Goal: Task Accomplishment & Management: Manage account settings

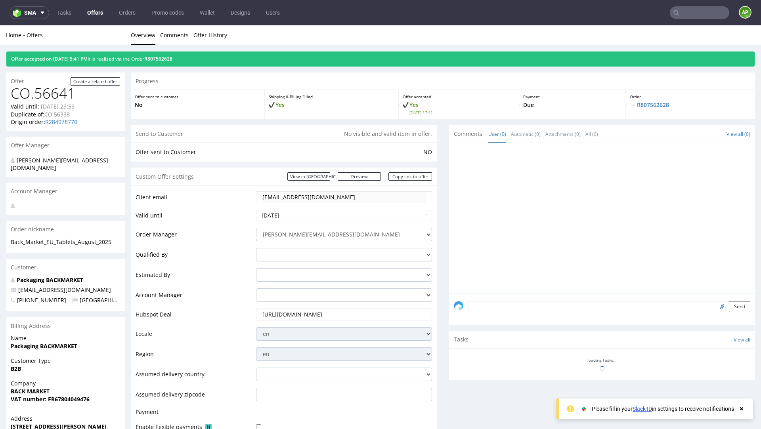
click at [101, 13] on link "Offers" at bounding box center [94, 12] width 25 height 13
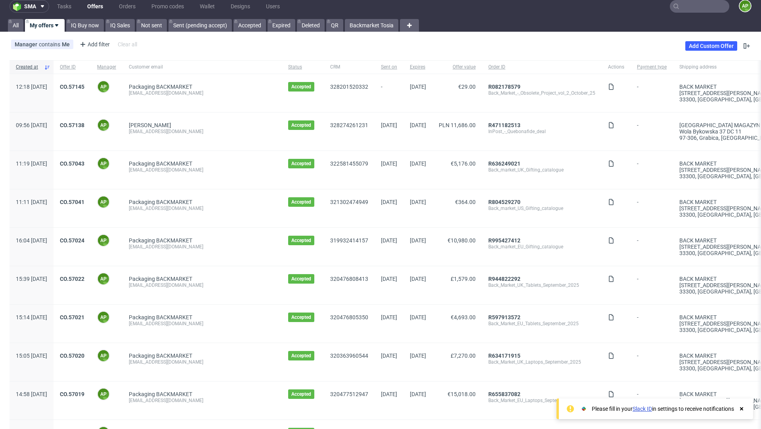
scroll to position [7, 0]
click at [84, 89] on link "CO.57145" at bounding box center [72, 86] width 25 height 6
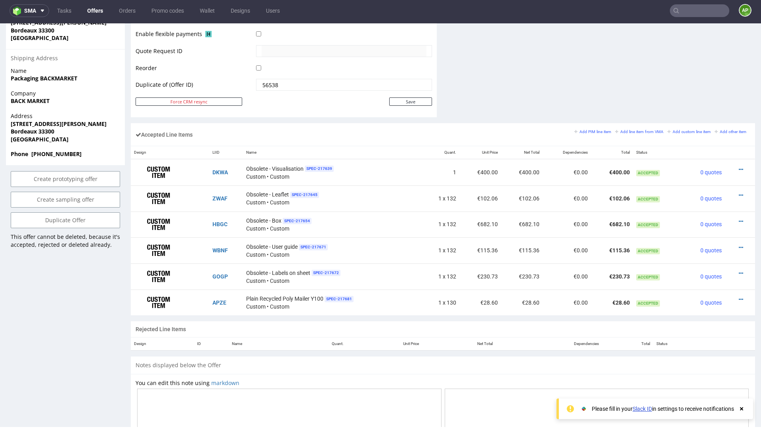
scroll to position [381, 0]
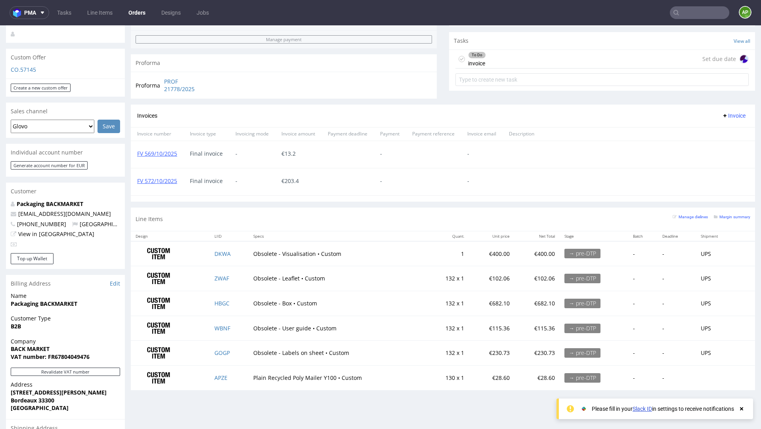
scroll to position [400, 0]
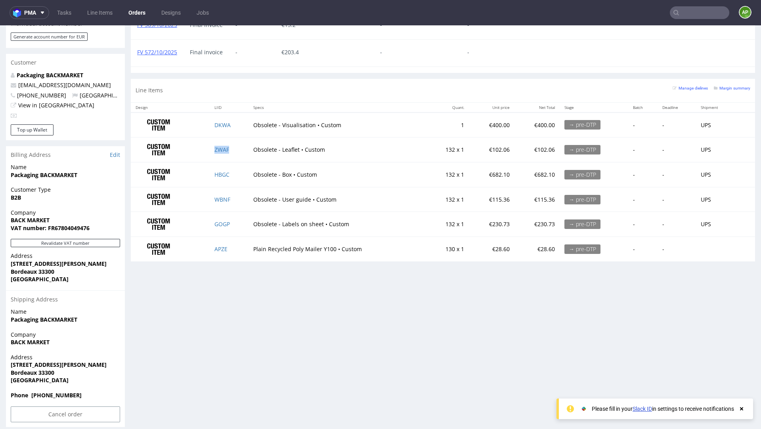
click at [234, 146] on td "ZWAF" at bounding box center [229, 150] width 39 height 25
copy link "ZWAF"
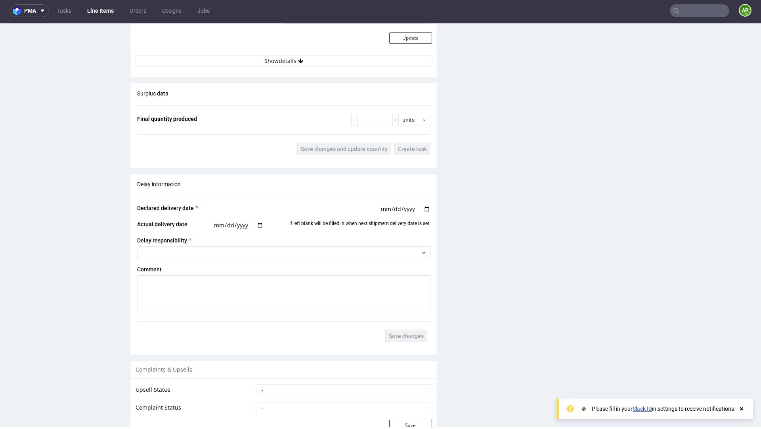
scroll to position [1126, 0]
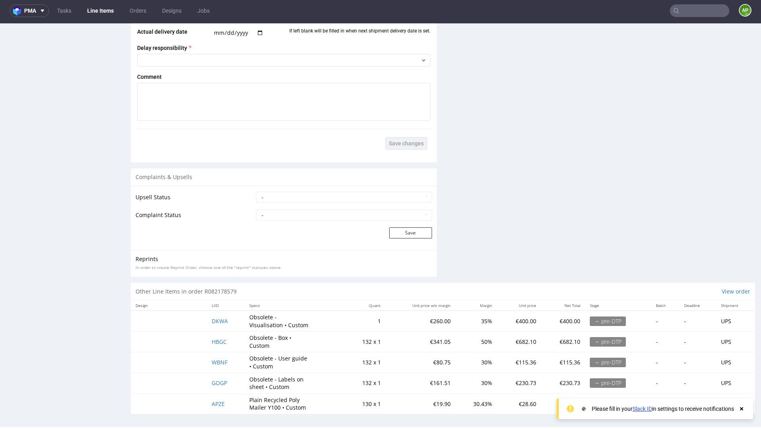
click at [229, 360] on td "WBNF" at bounding box center [226, 362] width 38 height 21
click at [213, 360] on span "WBNF" at bounding box center [220, 363] width 16 height 8
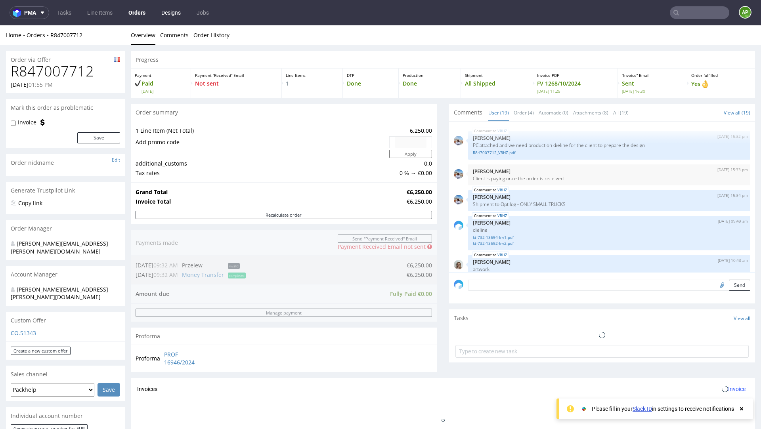
scroll to position [561, 0]
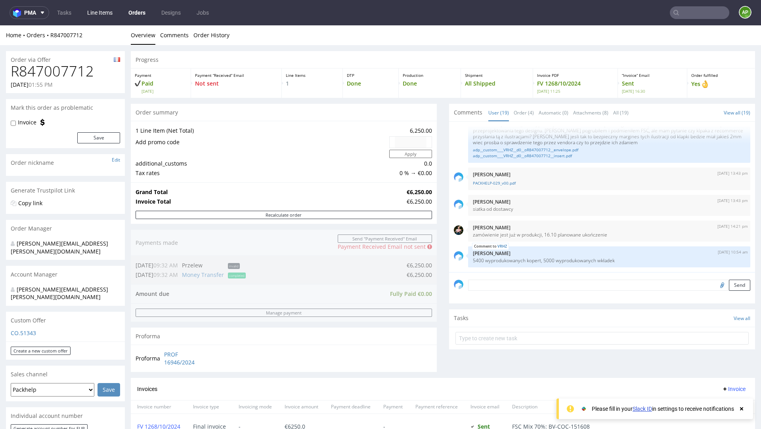
click at [101, 13] on link "Line Items" at bounding box center [99, 12] width 35 height 13
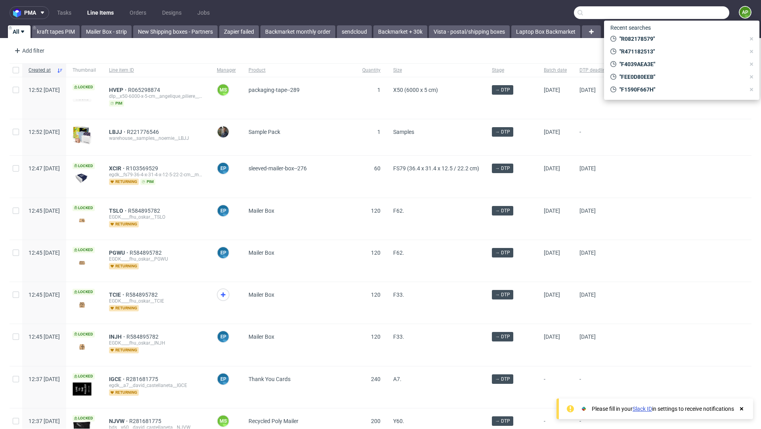
click at [692, 13] on input "text" at bounding box center [651, 12] width 155 height 13
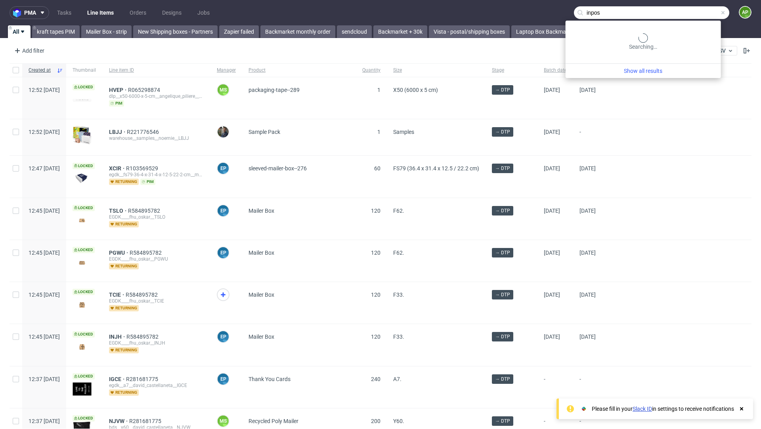
type input "inpost"
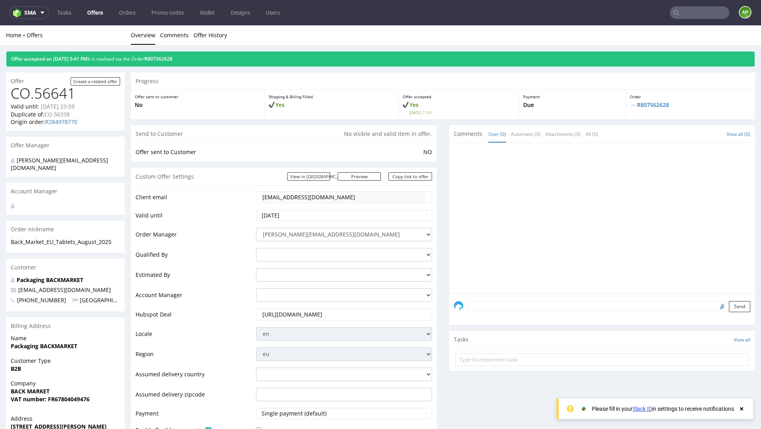
click at [97, 19] on nav "sma Tasks Offers Orders Promo codes Wallet Designs Users AP" at bounding box center [380, 12] width 761 height 25
click at [96, 13] on link "Offers" at bounding box center [94, 12] width 25 height 13
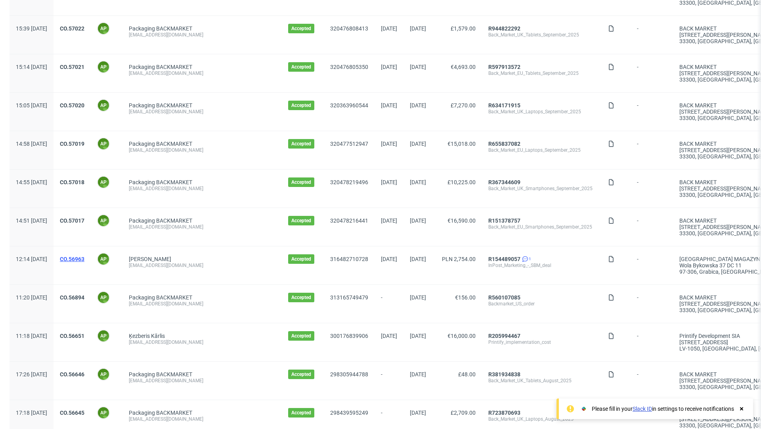
click at [84, 257] on link "CO.56963" at bounding box center [72, 259] width 25 height 6
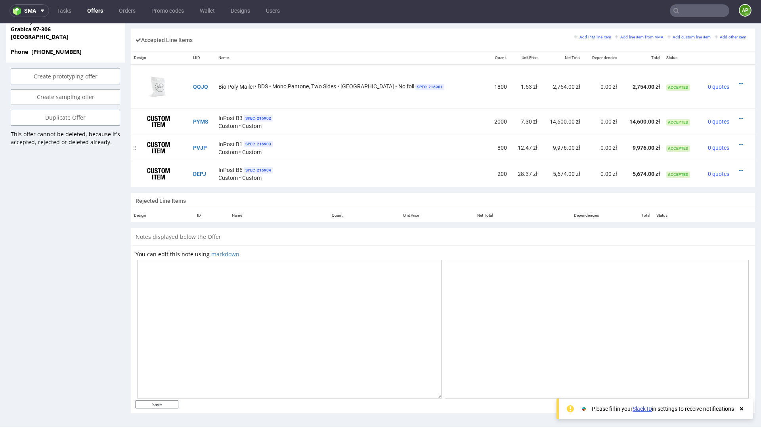
scroll to position [474, 0]
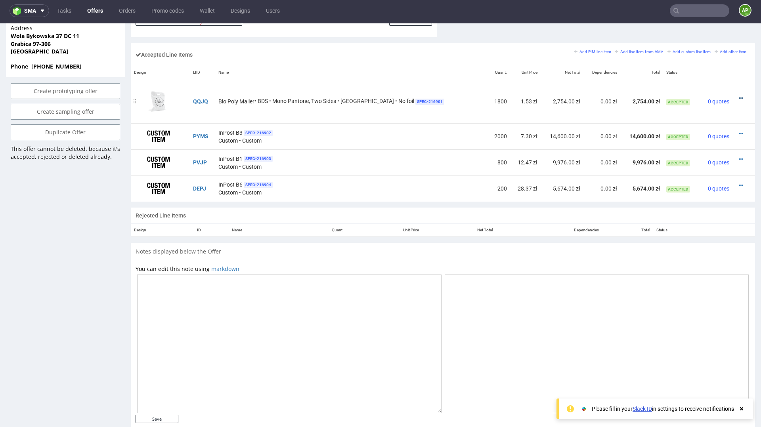
click at [739, 96] on icon at bounding box center [741, 99] width 4 height 6
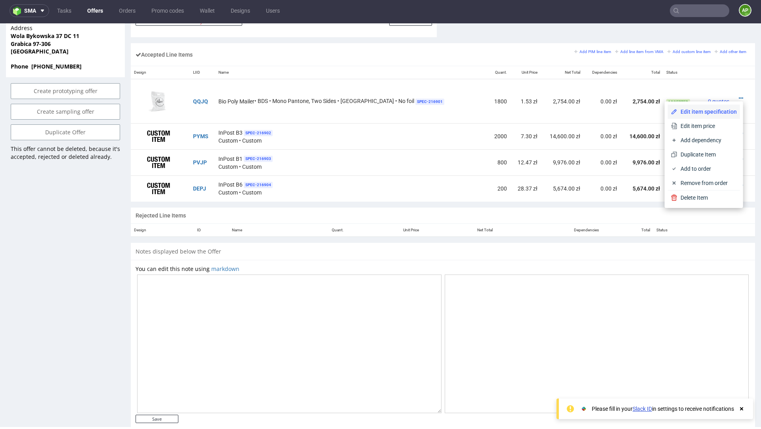
click at [711, 113] on span "Edit item specification" at bounding box center [706, 112] width 59 height 8
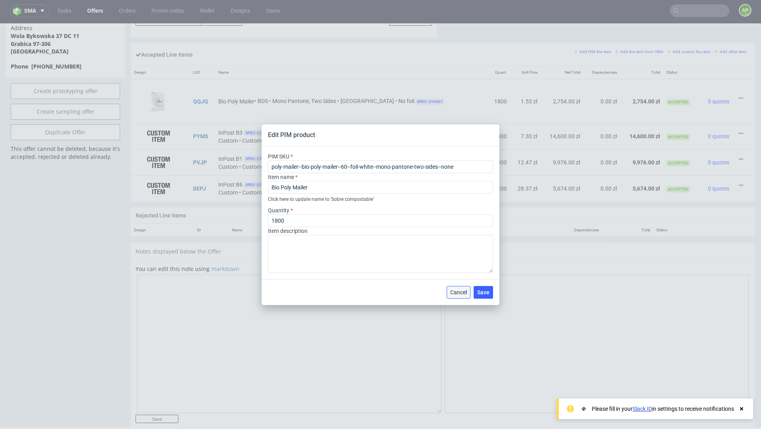
click at [455, 298] on button "Cancel" at bounding box center [459, 292] width 24 height 13
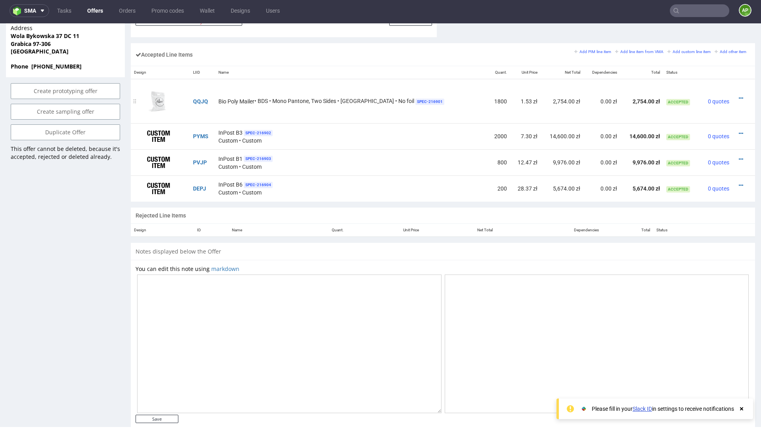
click at [733, 101] on td at bounding box center [744, 101] width 23 height 44
click at [739, 98] on icon at bounding box center [741, 99] width 4 height 6
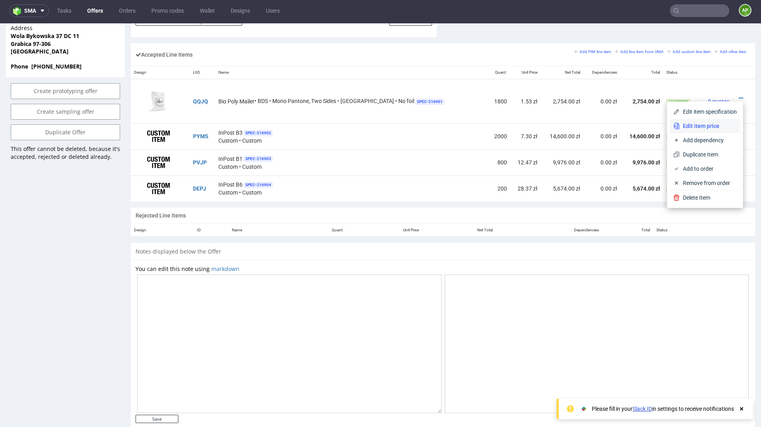
click at [718, 125] on span "Edit item price" at bounding box center [708, 126] width 57 height 8
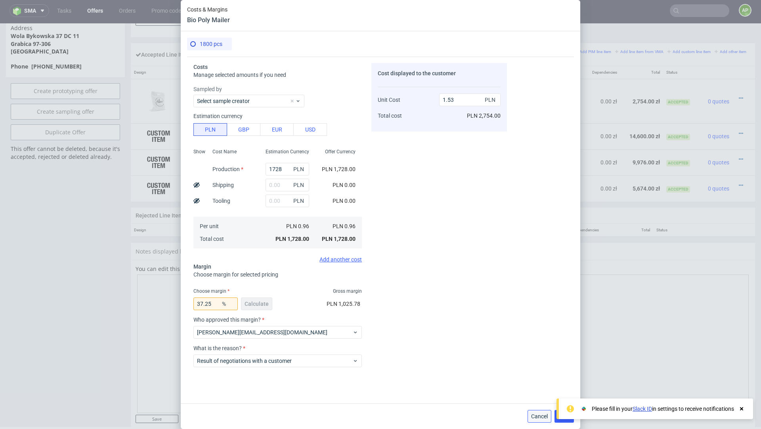
click at [532, 411] on button "Cancel" at bounding box center [540, 416] width 24 height 13
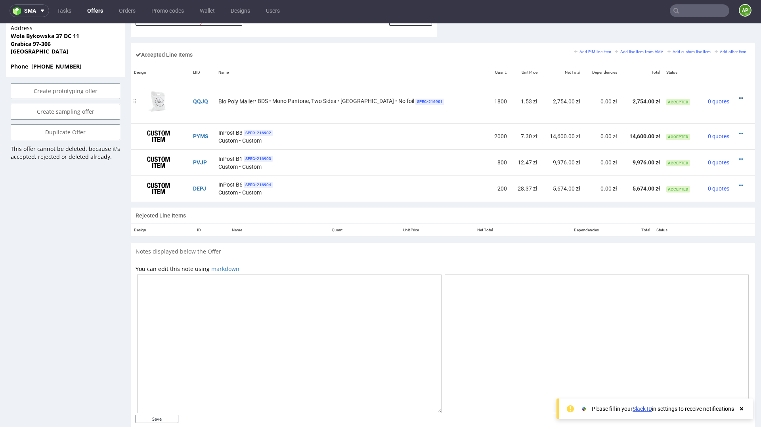
click at [739, 96] on icon at bounding box center [741, 99] width 4 height 6
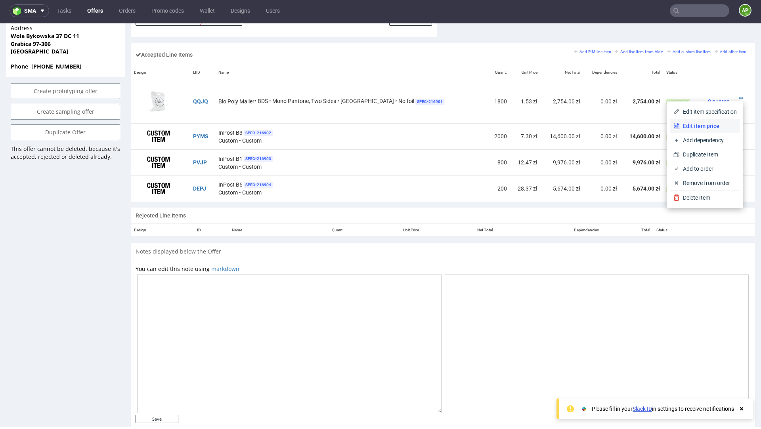
click at [708, 127] on span "Edit item price" at bounding box center [708, 126] width 57 height 8
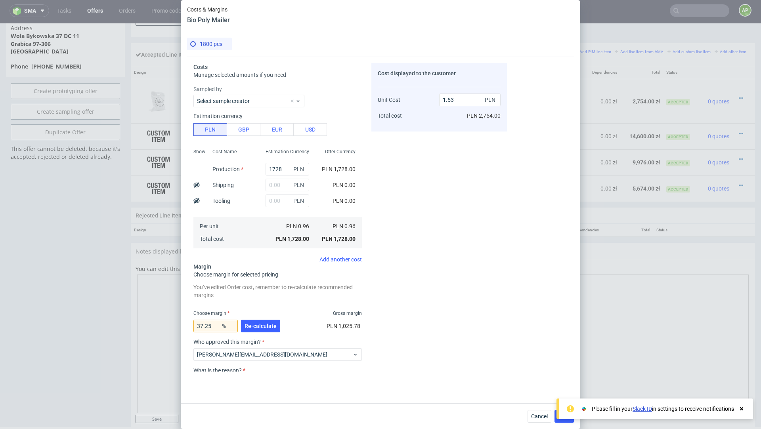
click at [741, 411] on icon at bounding box center [741, 409] width 7 height 6
click at [541, 411] on span "Cancel" at bounding box center [539, 417] width 17 height 6
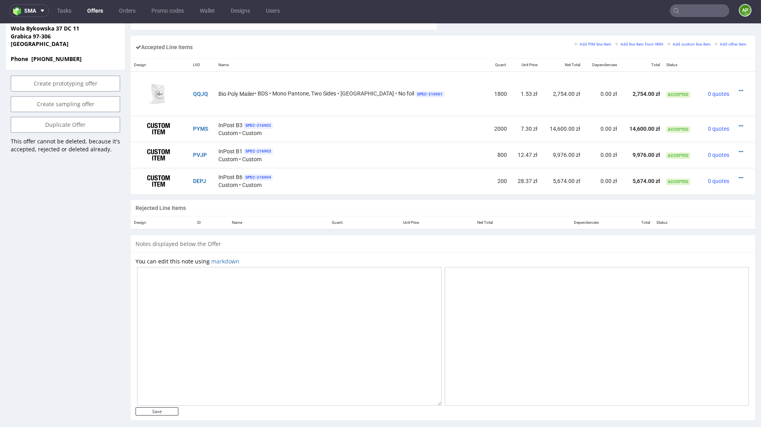
scroll to position [489, 0]
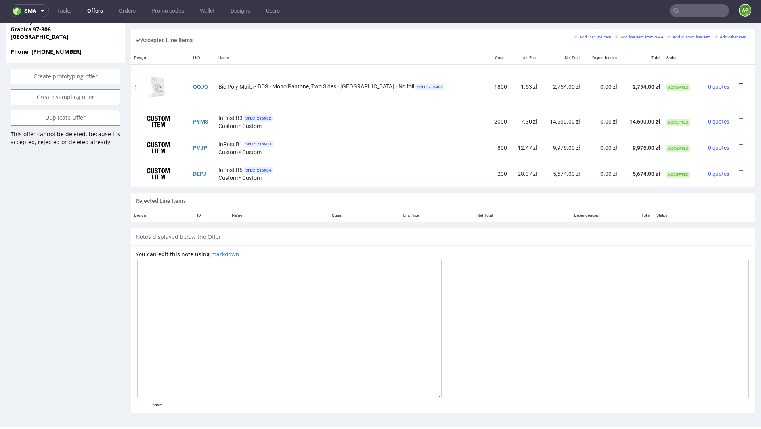
click at [739, 81] on icon at bounding box center [741, 84] width 4 height 6
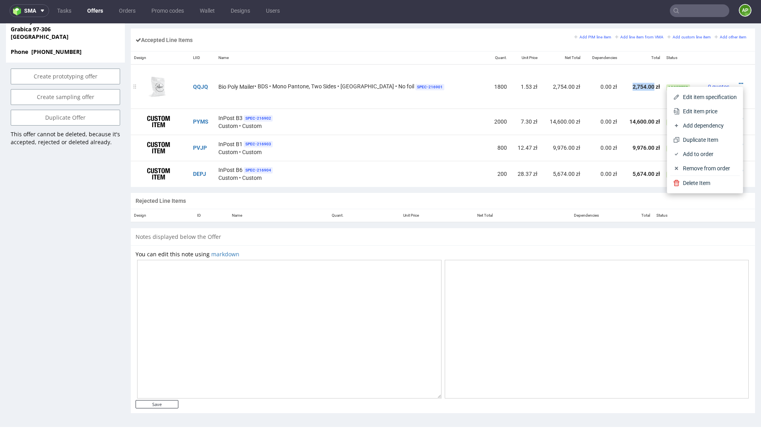
drag, startPoint x: 618, startPoint y: 84, endPoint x: 642, endPoint y: 84, distance: 24.2
click at [642, 84] on td "2,754.00 zł" at bounding box center [641, 87] width 43 height 44
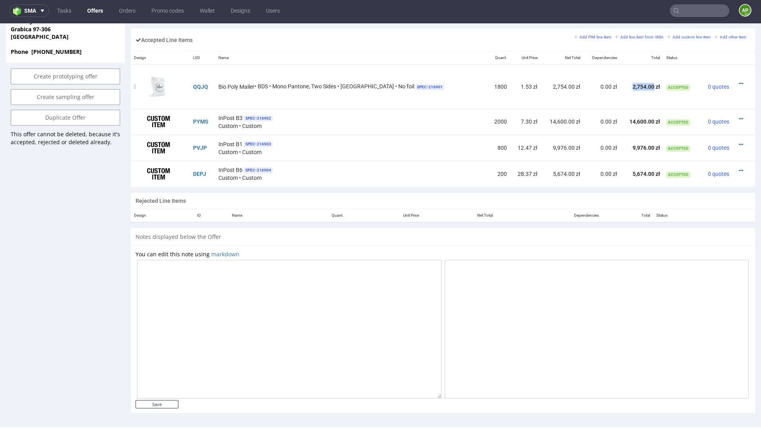
copy td "2,754.00"
drag, startPoint x: 548, startPoint y: 122, endPoint x: 601, endPoint y: 100, distance: 57.9
click at [591, 104] on table "Design LIID Name Quant. Unit Price Net Total Dependencies Total Status QQJQ Bio…" at bounding box center [443, 119] width 624 height 135
click at [555, 149] on td "9,976.00 zł" at bounding box center [562, 148] width 43 height 26
click at [739, 169] on icon at bounding box center [741, 171] width 4 height 6
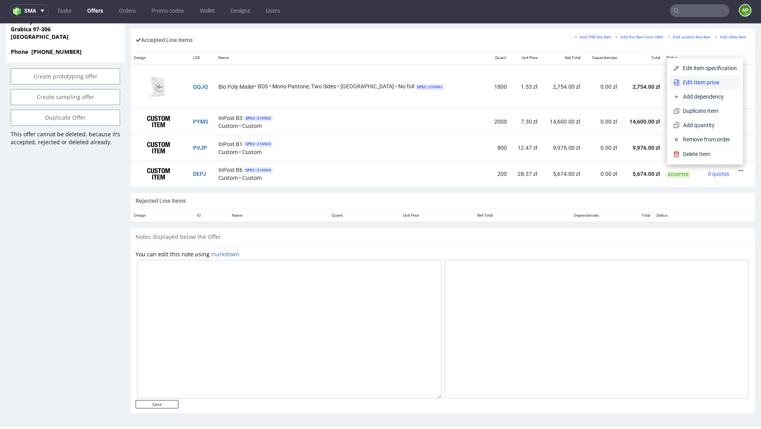
click at [704, 88] on li "Edit item price" at bounding box center [705, 82] width 70 height 14
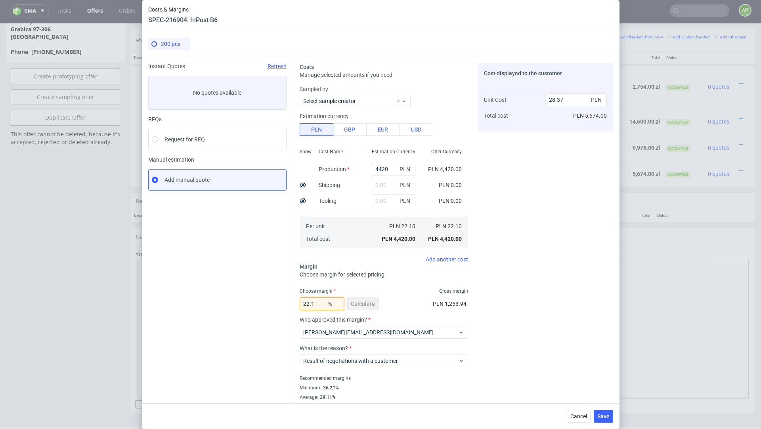
click at [316, 306] on input "22.1" at bounding box center [322, 304] width 44 height 13
type input "22.05"
type input "28.35"
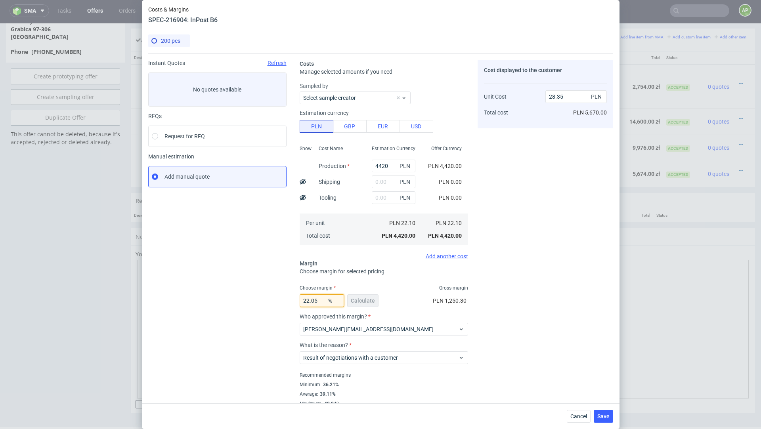
type input "22.05"
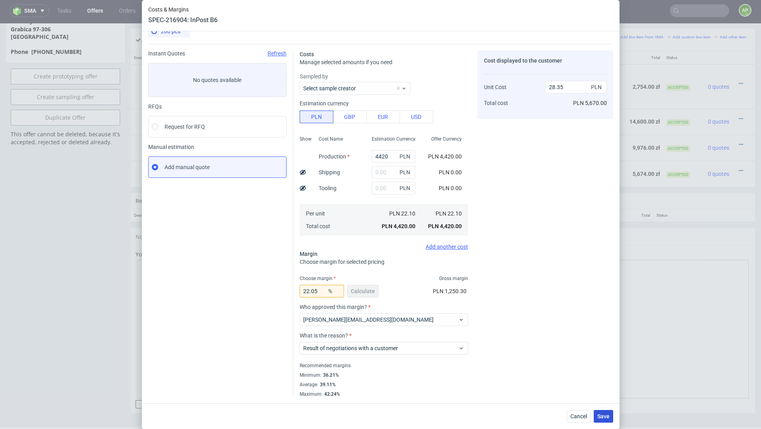
click at [604, 411] on span "Save" at bounding box center [603, 417] width 12 height 6
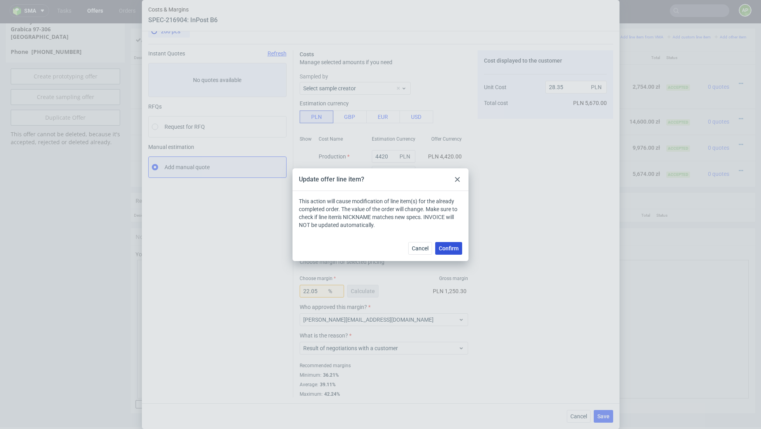
click at [448, 250] on span "Confirm" at bounding box center [449, 249] width 20 height 6
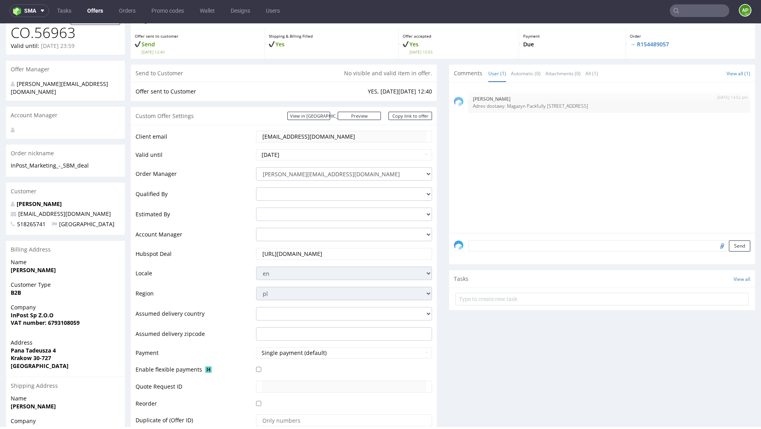
scroll to position [0, 0]
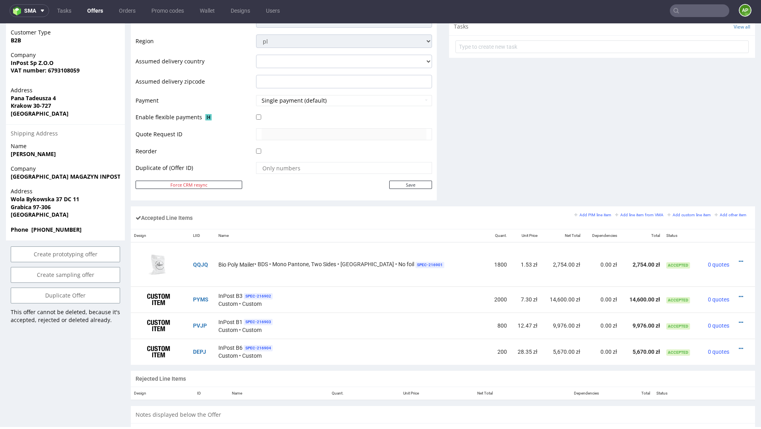
scroll to position [489, 0]
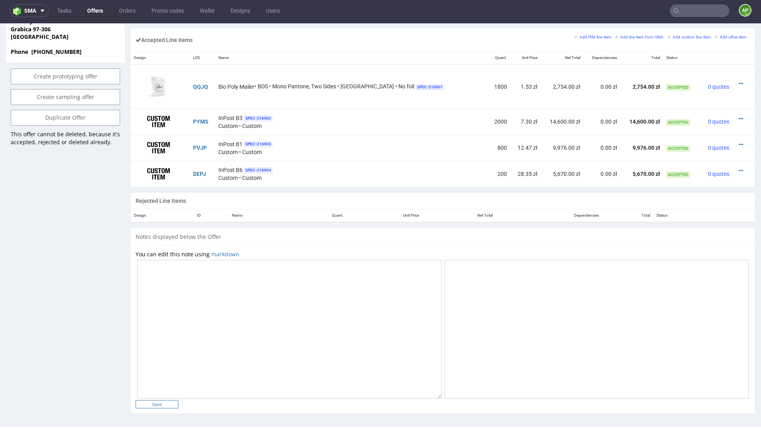
click at [158, 401] on input "Save" at bounding box center [157, 404] width 43 height 8
type input "In progress..."
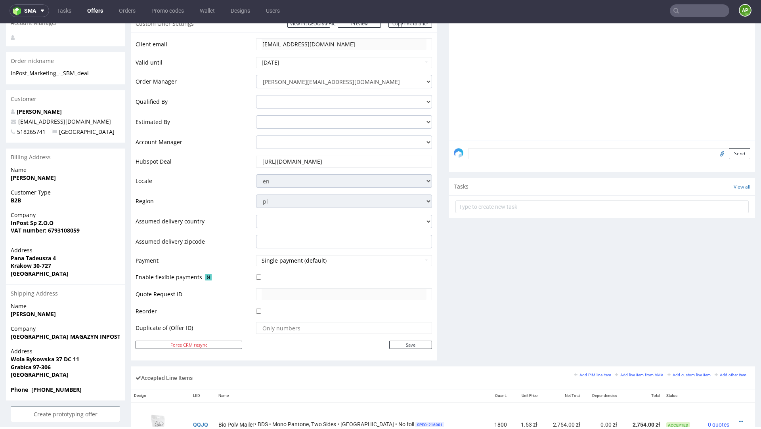
scroll to position [0, 0]
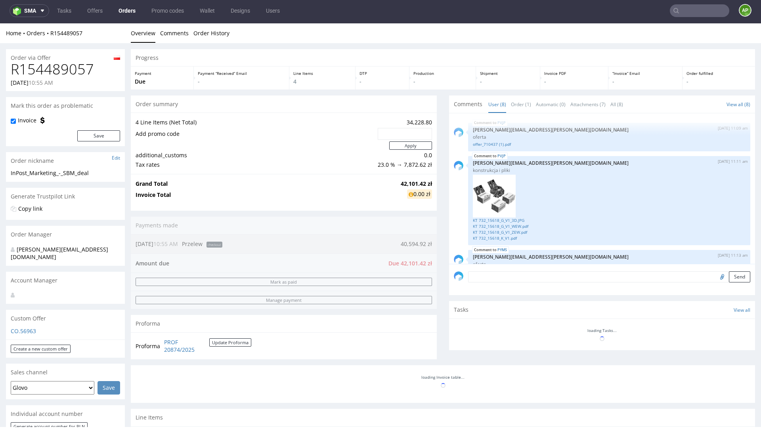
scroll to position [300, 0]
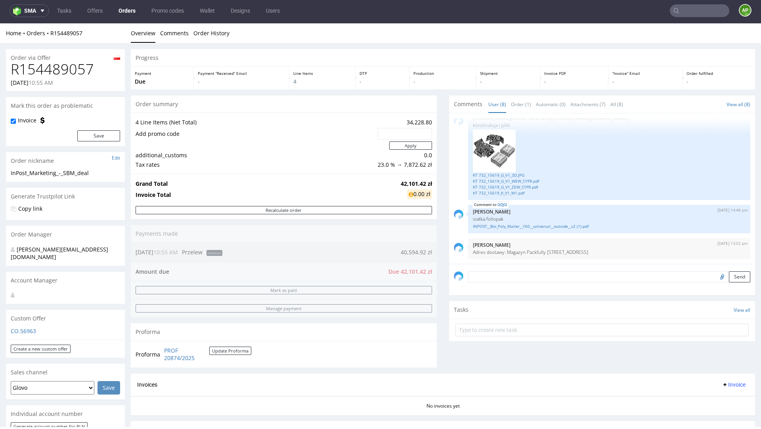
click at [66, 70] on h1 "R154489057" at bounding box center [65, 69] width 109 height 16
copy h1 "R154489057"
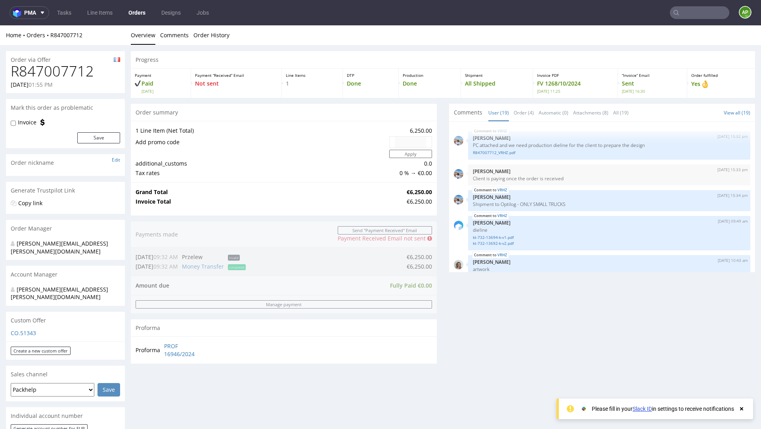
click at [707, 23] on nav "pma Tasks Line Items Orders Designs Jobs AP" at bounding box center [380, 12] width 761 height 25
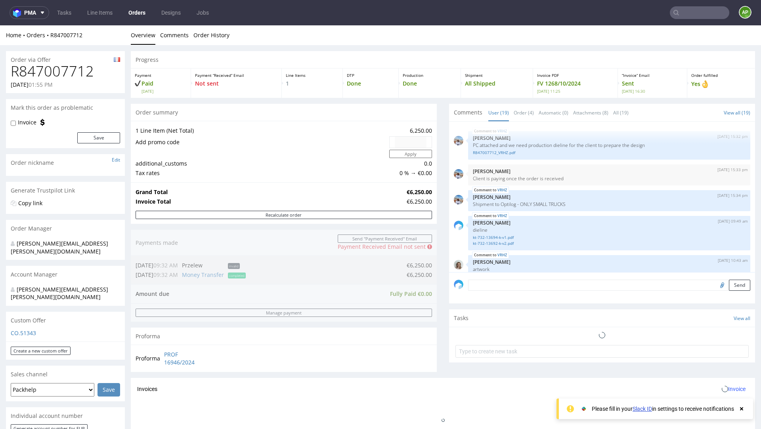
scroll to position [561, 0]
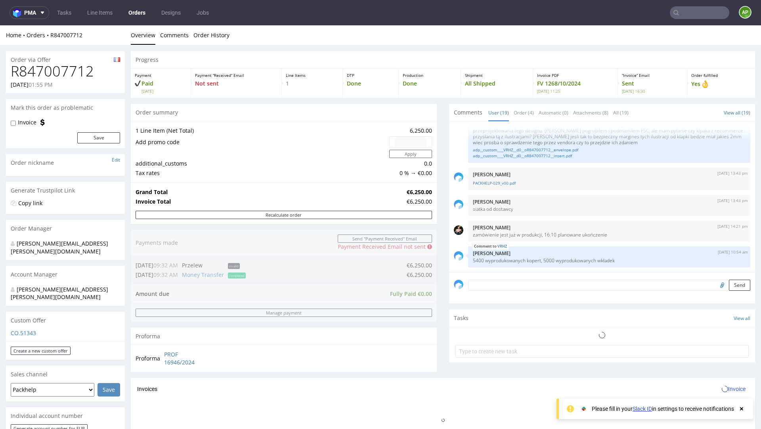
click at [702, 13] on input "text" at bounding box center [699, 12] width 59 height 13
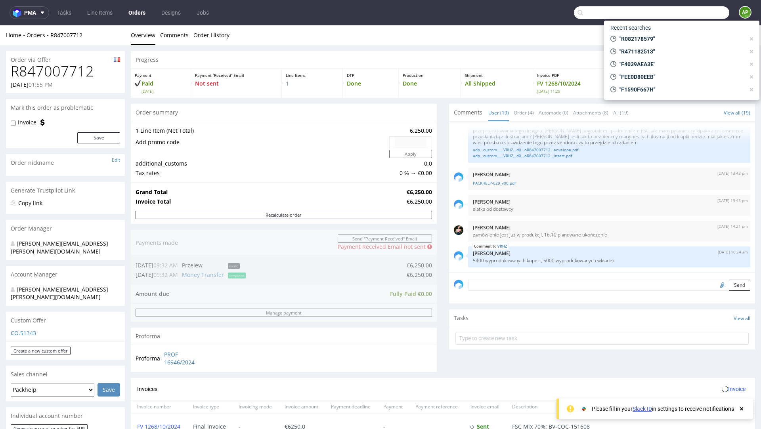
paste input "R154489057"
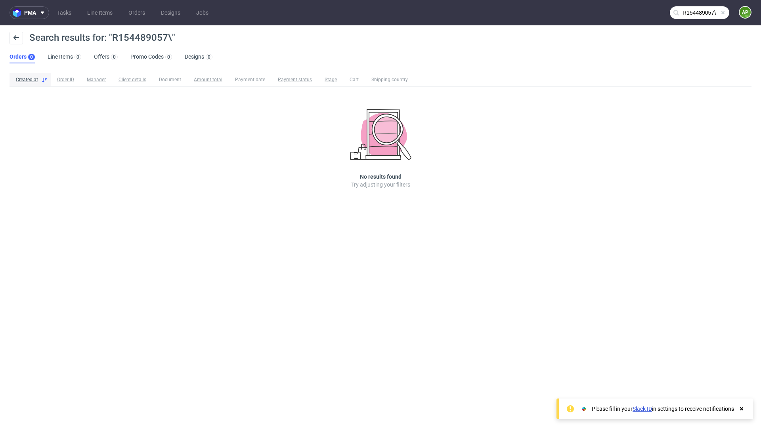
click at [698, 13] on input "R154489057\" at bounding box center [699, 12] width 59 height 13
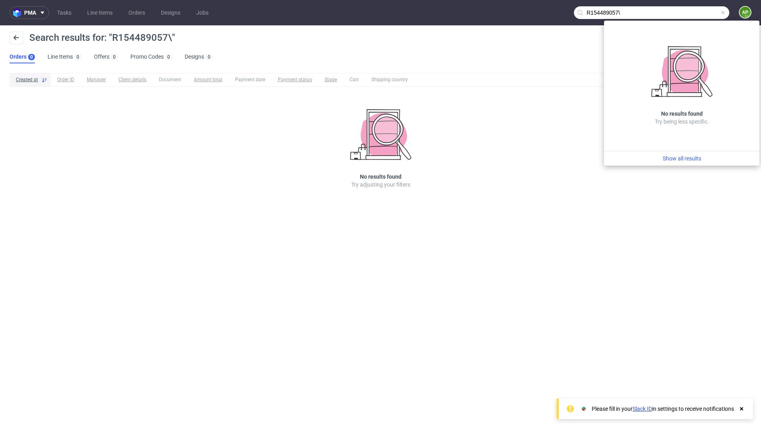
click at [708, 13] on input "R154489057\" at bounding box center [651, 12] width 155 height 13
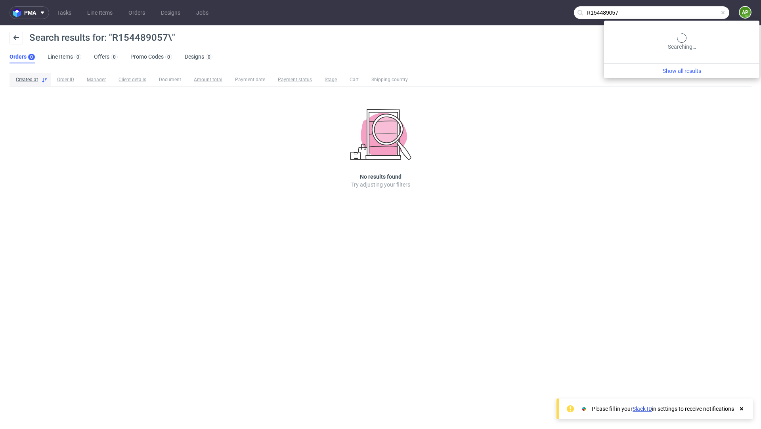
type input "R154489057"
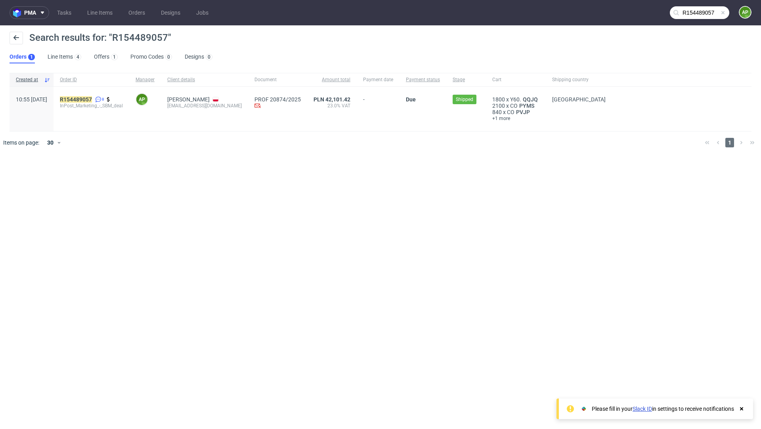
click at [105, 103] on span "InPost_Marketing_-_SBM_deal" at bounding box center [91, 106] width 63 height 6
click at [92, 99] on mark "R154489057" at bounding box center [76, 99] width 32 height 6
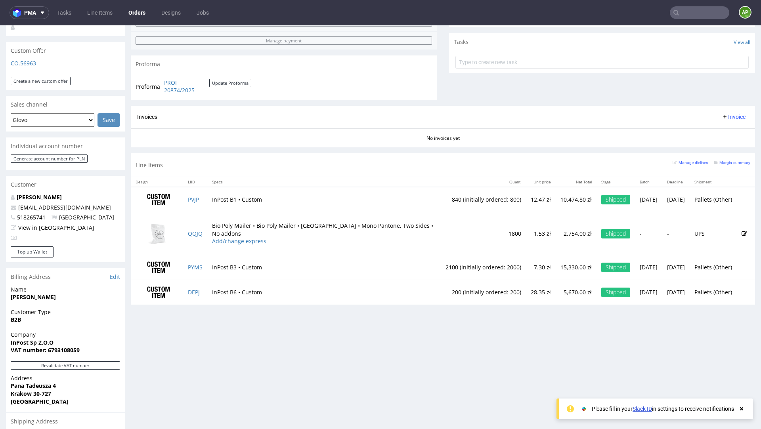
scroll to position [295, 0]
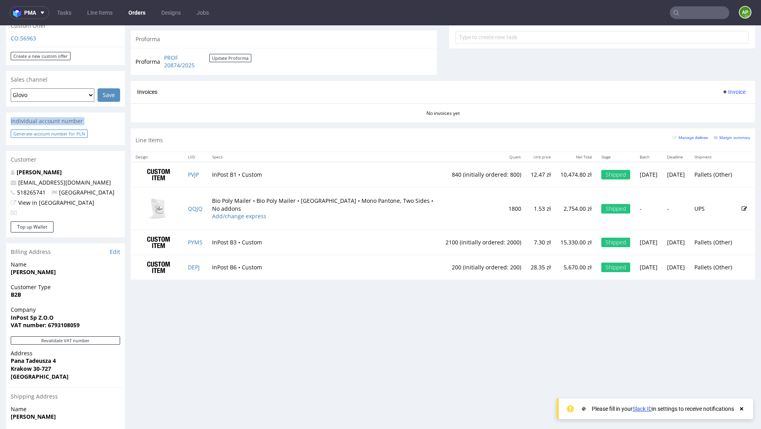
drag, startPoint x: 95, startPoint y: 97, endPoint x: 39, endPoint y: 125, distance: 62.4
click at [39, 125] on div "Order via Offer R154489057 29.09.2025 10:55 AM Mark this order as problematic I…" at bounding box center [65, 140] width 119 height 768
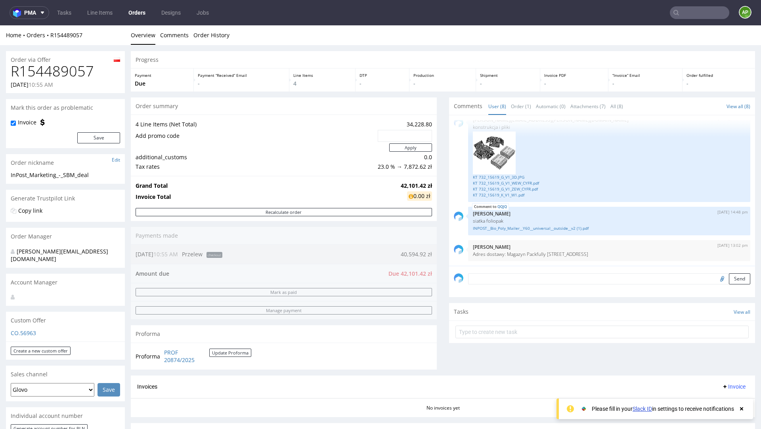
click at [63, 65] on h1 "R154489057" at bounding box center [65, 71] width 109 height 16
copy h1 "R154489057"
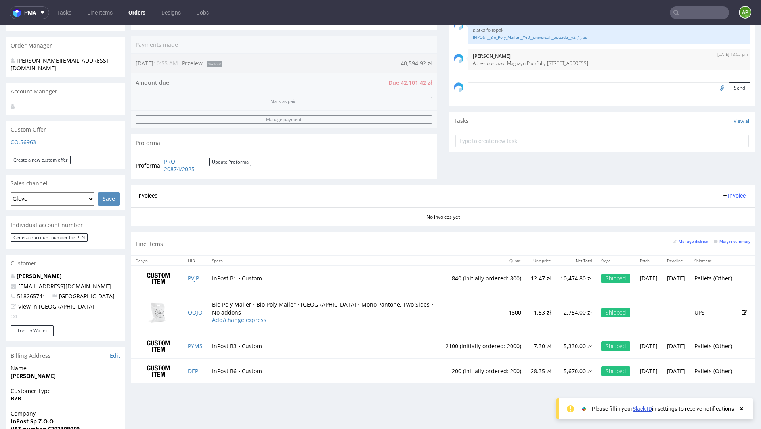
scroll to position [392, 0]
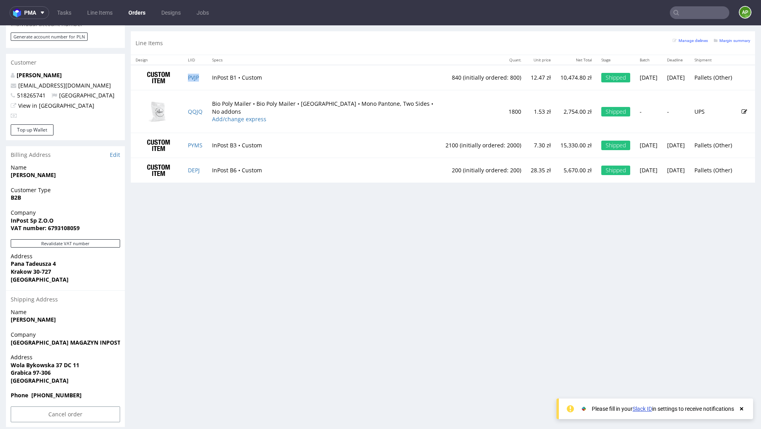
click at [204, 75] on td "PVJP" at bounding box center [195, 77] width 24 height 25
copy link "PVJP"
click at [205, 110] on td "QQJQ" at bounding box center [195, 111] width 24 height 43
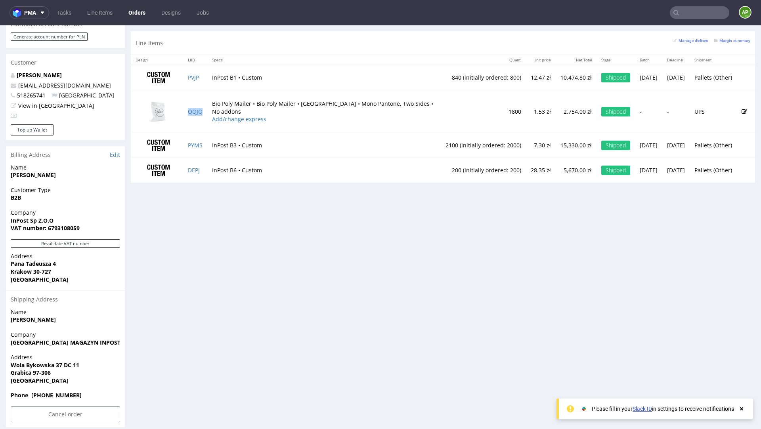
copy link "QQJQ"
click at [205, 142] on td "PYMS" at bounding box center [195, 145] width 24 height 25
copy link "PYMS"
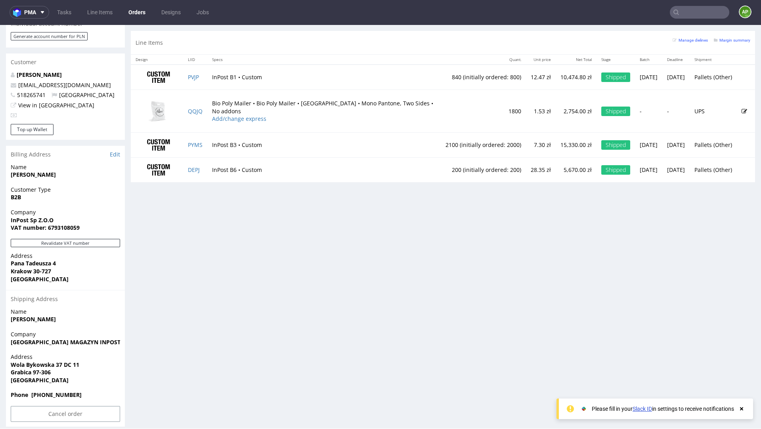
click at [526, 169] on td "28.35 zł" at bounding box center [541, 169] width 30 height 25
click at [526, 168] on td "28.35 zł" at bounding box center [541, 169] width 30 height 25
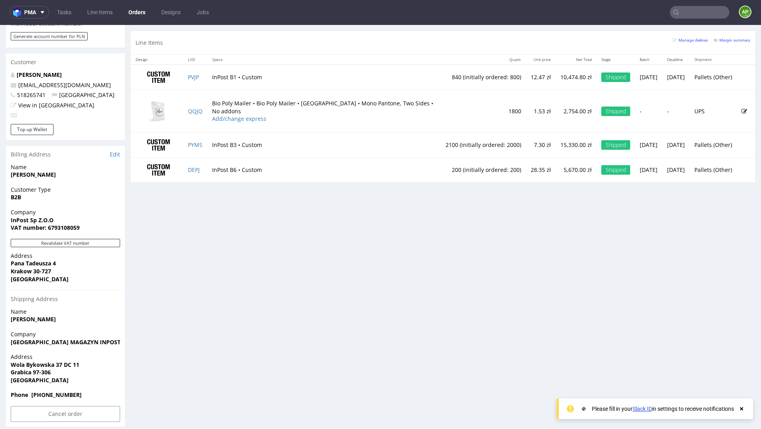
click at [441, 167] on td "200 (initially ordered: 200)" at bounding box center [483, 169] width 85 height 25
copy td "200"
click at [205, 167] on td "DEPJ" at bounding box center [195, 169] width 24 height 25
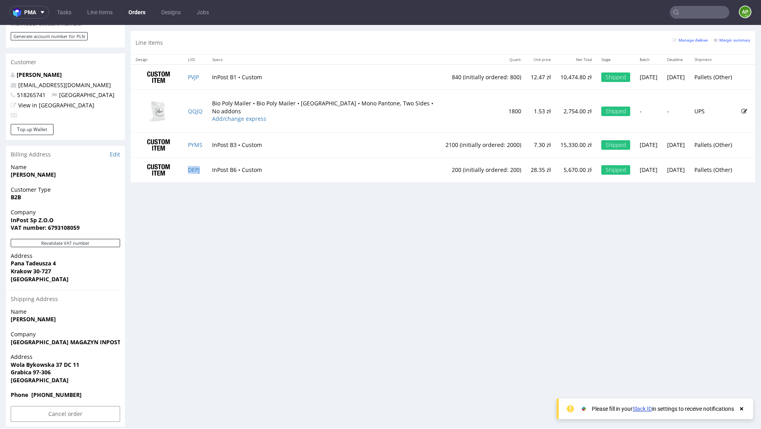
copy link "DEPJ"
click at [526, 75] on td "12.47 zł" at bounding box center [541, 77] width 30 height 25
copy td "12.47"
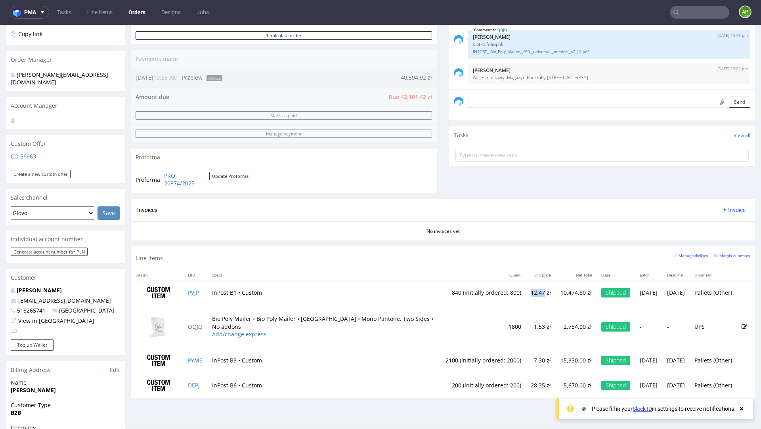
scroll to position [0, 0]
